Goal: Check status: Check status

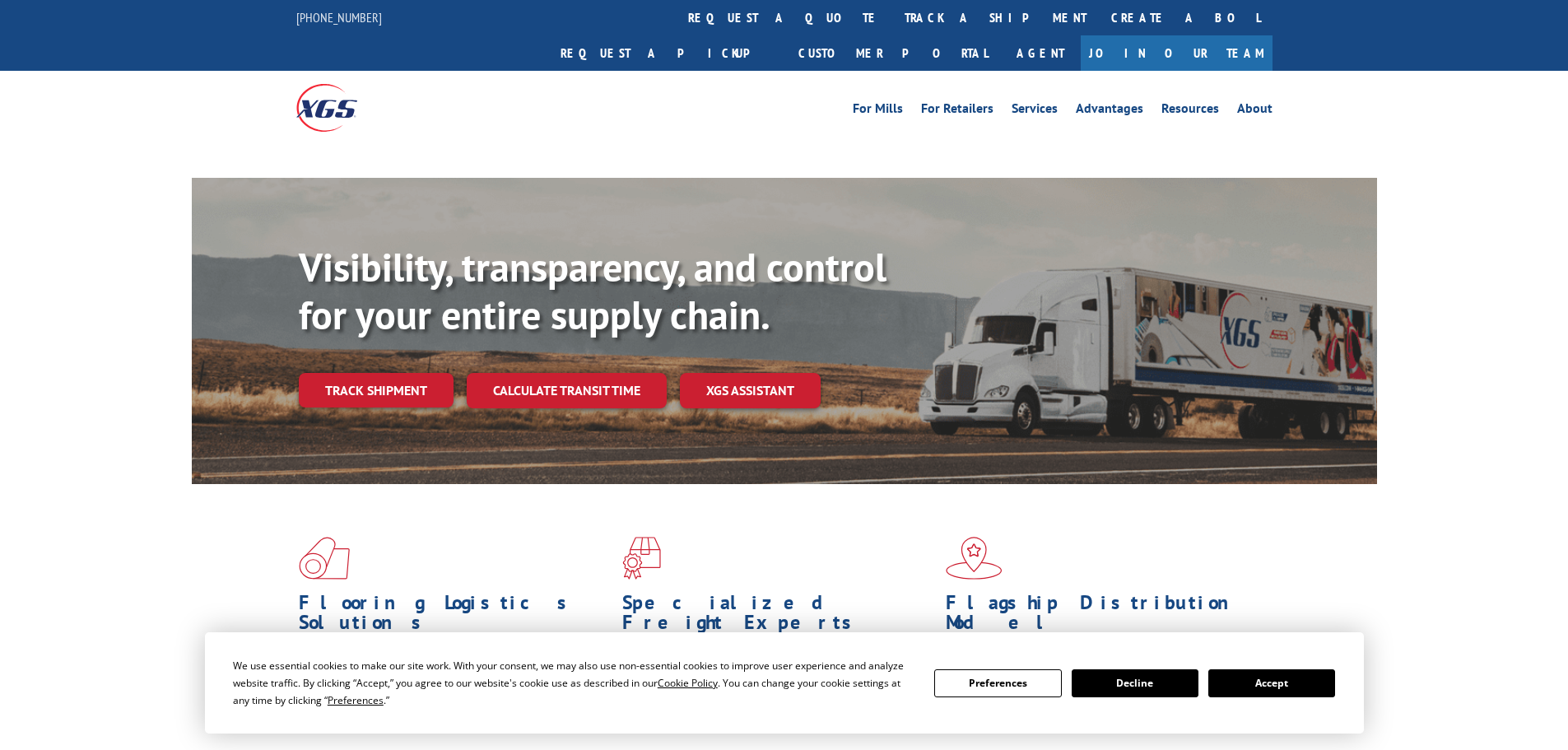
click at [370, 373] on link "Track shipment" at bounding box center [375, 390] width 155 height 34
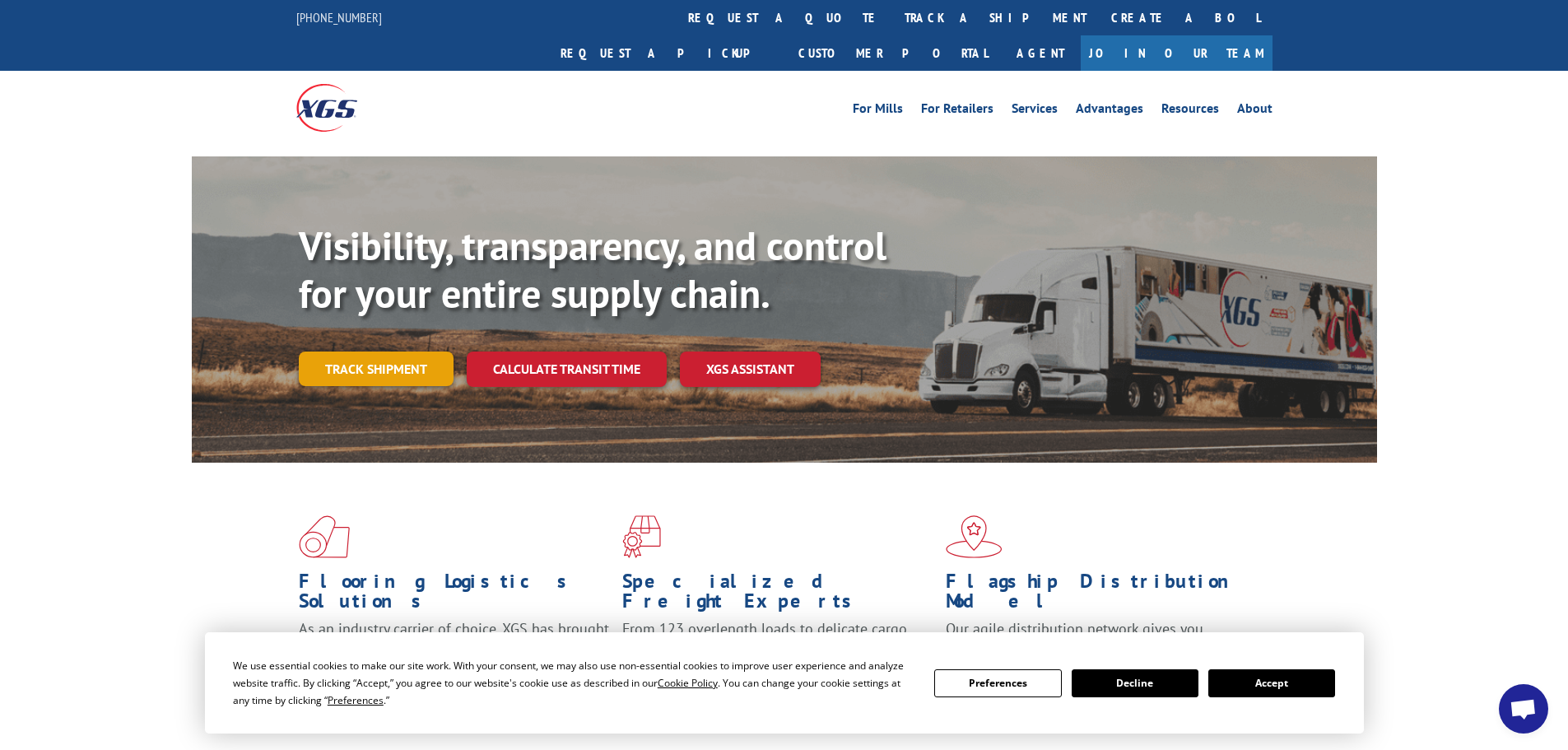
click at [419, 352] on link "Track shipment" at bounding box center [375, 368] width 155 height 34
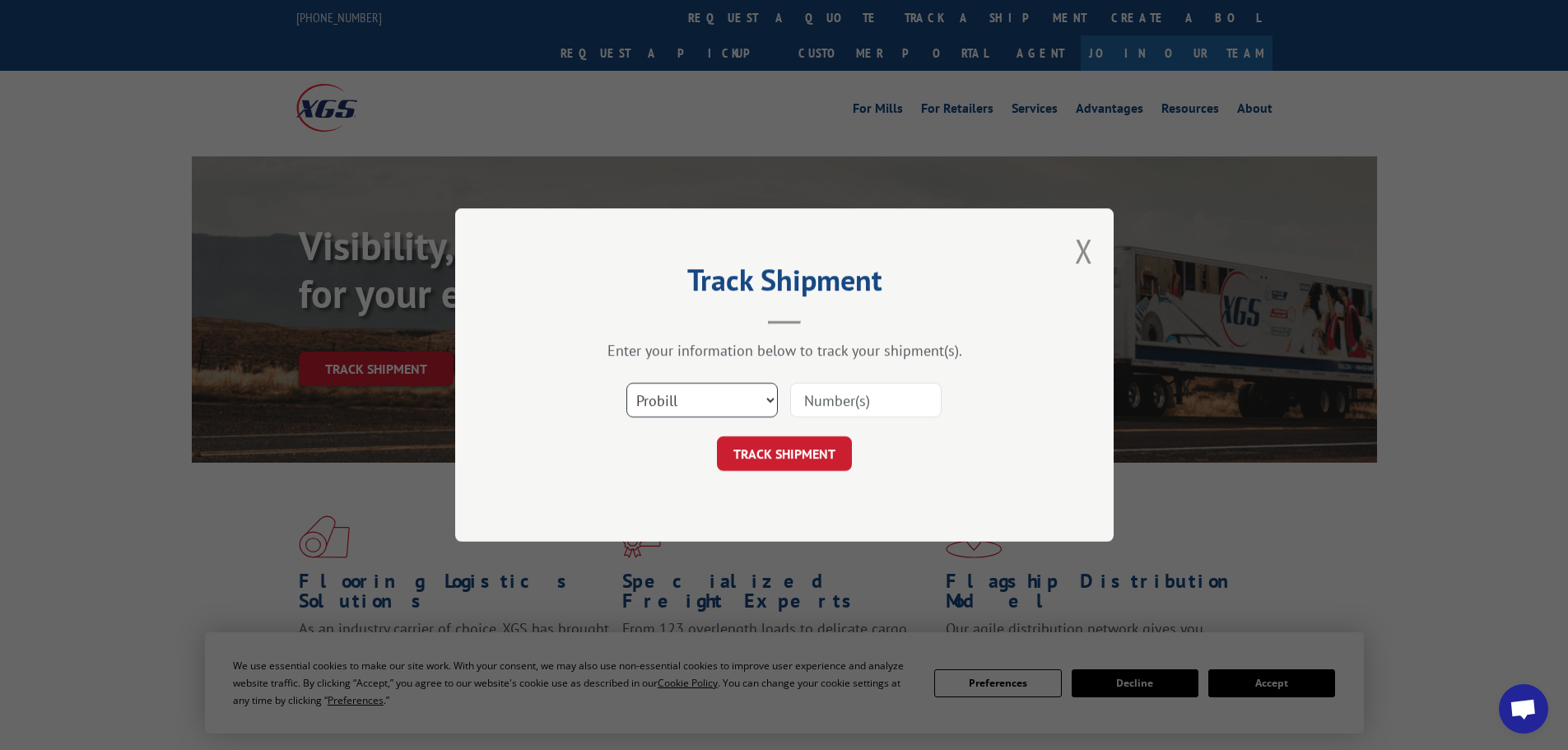
click at [693, 404] on select "Select category... Probill BOL PO" at bounding box center [703, 400] width 152 height 34
select select "po"
click at [627, 383] on select "Select category... Probill BOL PO" at bounding box center [703, 400] width 152 height 34
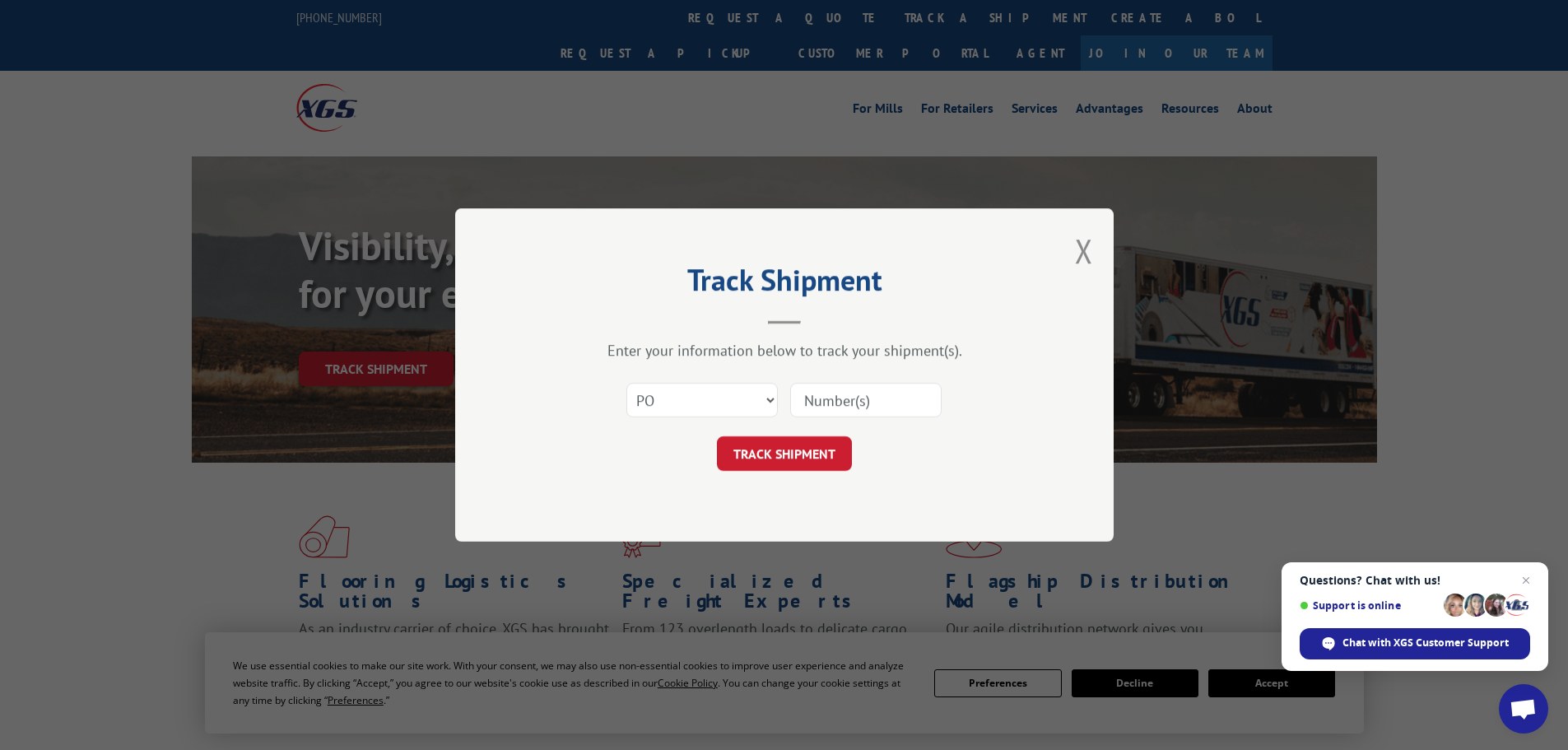
click at [833, 405] on input at bounding box center [866, 400] width 152 height 34
paste input "20558009"
type input "20558009"
click at [765, 450] on button "TRACK SHIPMENT" at bounding box center [784, 453] width 135 height 34
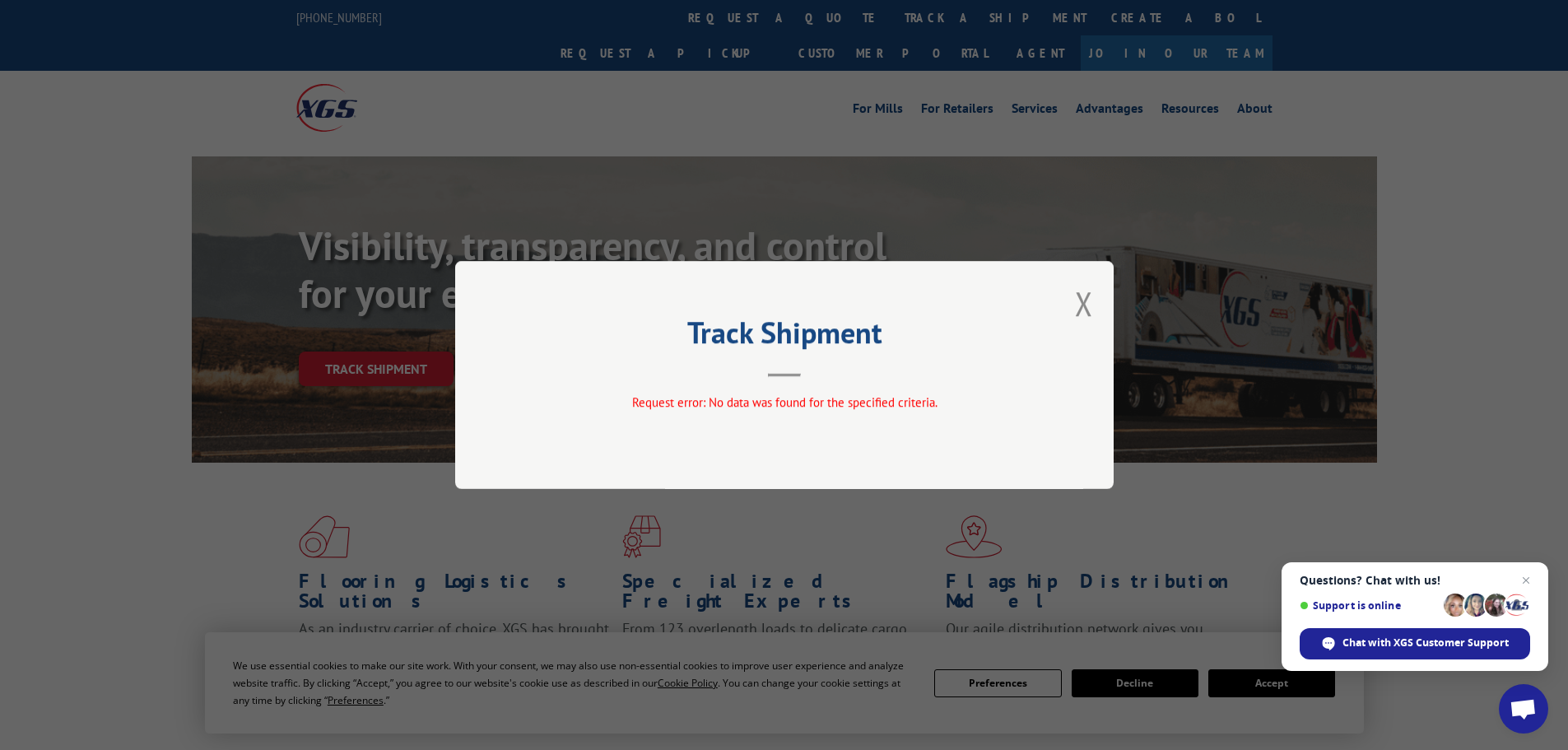
drag, startPoint x: 1082, startPoint y: 311, endPoint x: 819, endPoint y: 44, distance: 374.8
click at [1082, 310] on button "Close modal" at bounding box center [1084, 303] width 19 height 43
